Goal: Transaction & Acquisition: Purchase product/service

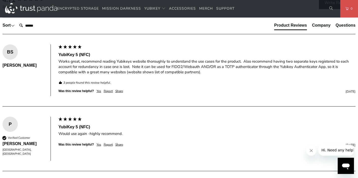
scroll to position [277, 0]
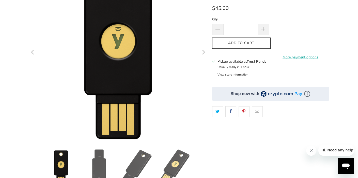
scroll to position [92, 0]
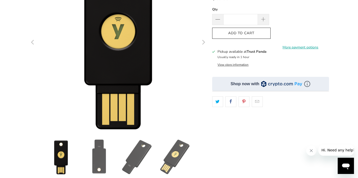
click at [240, 63] on button "View store information" at bounding box center [233, 65] width 31 height 4
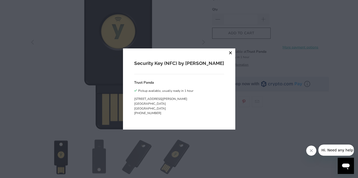
click at [226, 53] on button "close" at bounding box center [230, 53] width 9 height 9
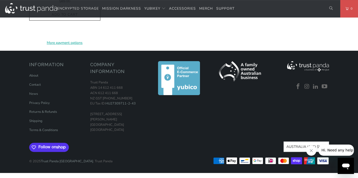
scroll to position [696, 0]
click at [251, 131] on div at bounding box center [240, 99] width 56 height 76
click at [310, 153] on icon "Close message from company" at bounding box center [311, 151] width 4 height 4
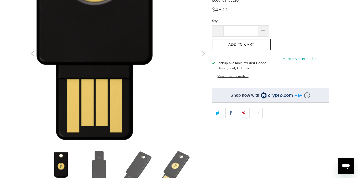
scroll to position [50, 0]
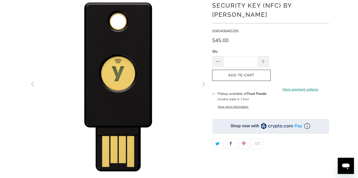
click at [306, 87] on link "More payment options" at bounding box center [300, 90] width 57 height 6
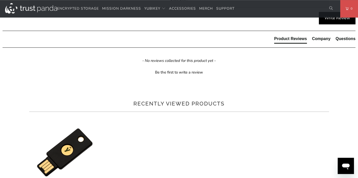
scroll to position [235, 0]
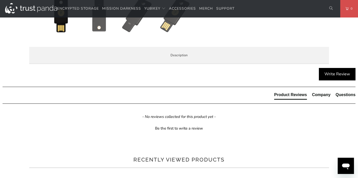
click at [0, 0] on span "Specifications" at bounding box center [0, 0] width 0 height 0
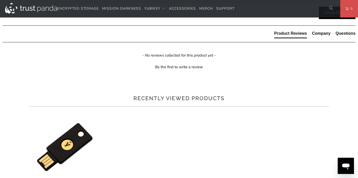
scroll to position [265, 0]
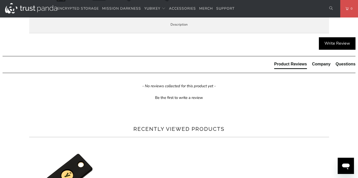
click at [0, 0] on span "Overview" at bounding box center [0, 0] width 0 height 0
click at [0, 0] on span "Specifications" at bounding box center [0, 0] width 0 height 0
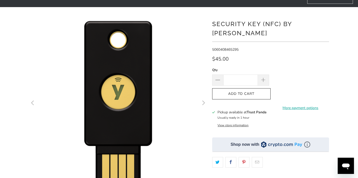
scroll to position [31, 0]
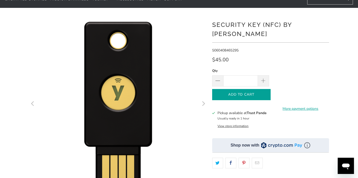
click at [245, 91] on icon "button" at bounding box center [241, 95] width 8 height 8
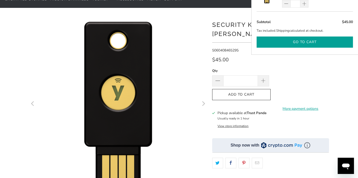
click at [314, 41] on button "Go to cart" at bounding box center [305, 42] width 96 height 11
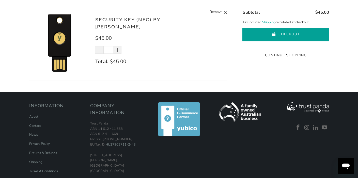
click at [267, 31] on button "Checkout" at bounding box center [285, 35] width 86 height 14
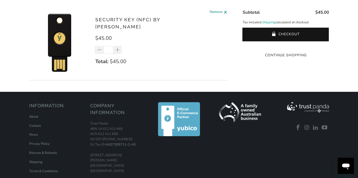
click at [215, 12] on span "Remove" at bounding box center [216, 12] width 13 height 6
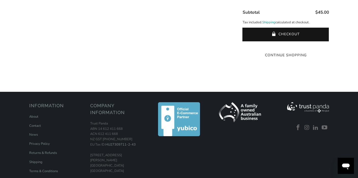
type input "*"
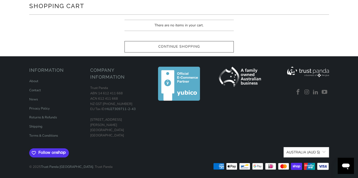
scroll to position [46, 0]
